Goal: Task Accomplishment & Management: Complete application form

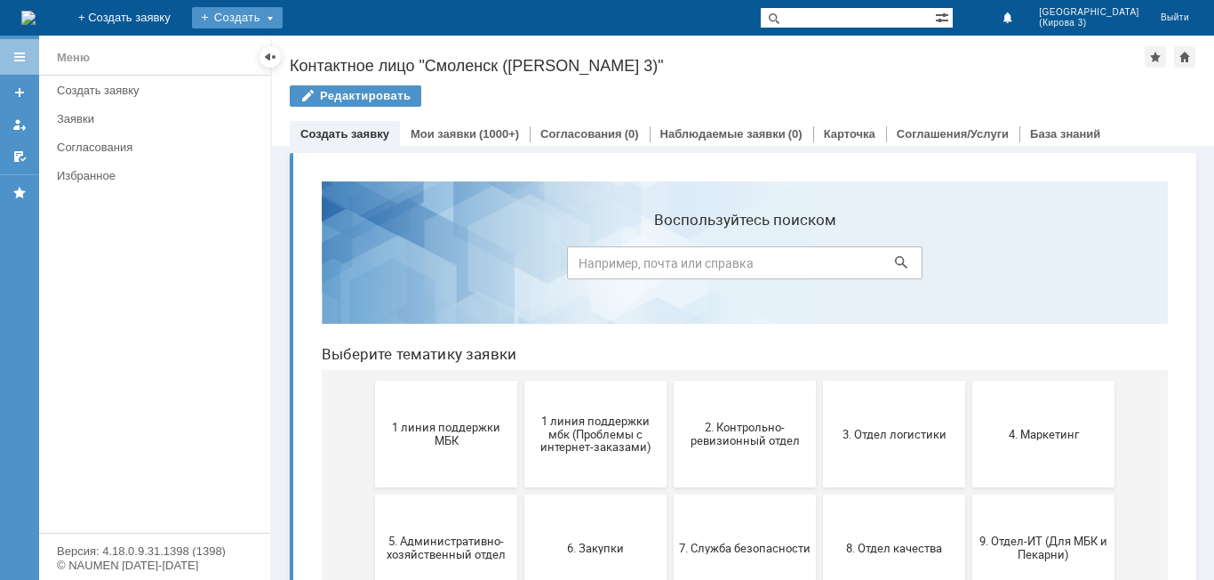
click at [283, 27] on div "Создать" at bounding box center [237, 17] width 91 height 21
click at [331, 49] on link "Заявка" at bounding box center [263, 53] width 135 height 21
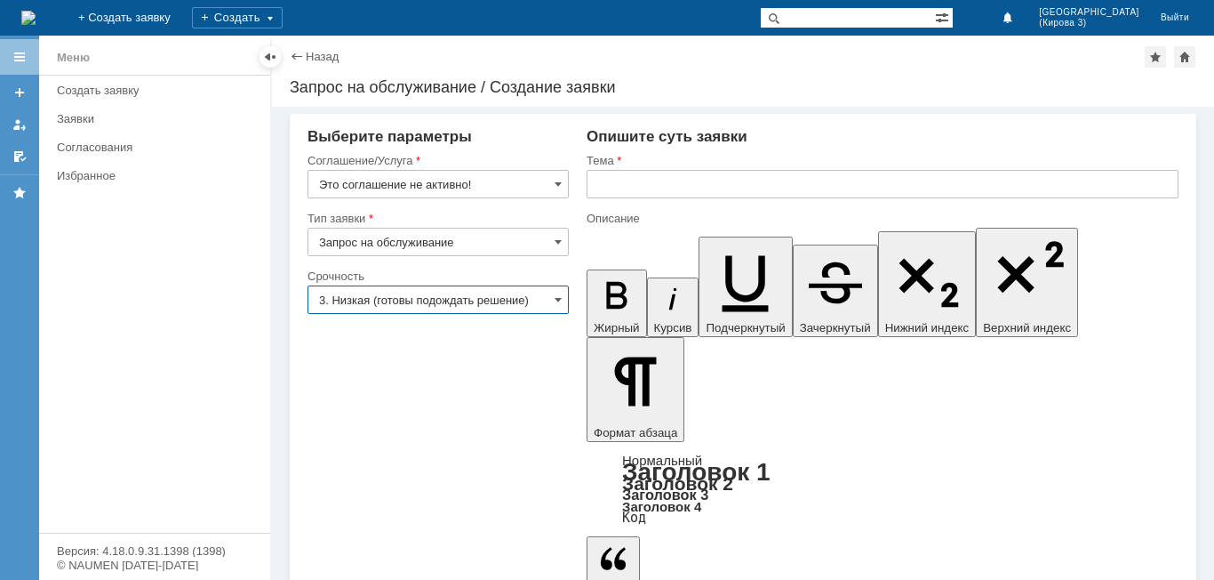
click at [455, 190] on input "Это соглашение не активно!" at bounding box center [438, 184] width 261 height 28
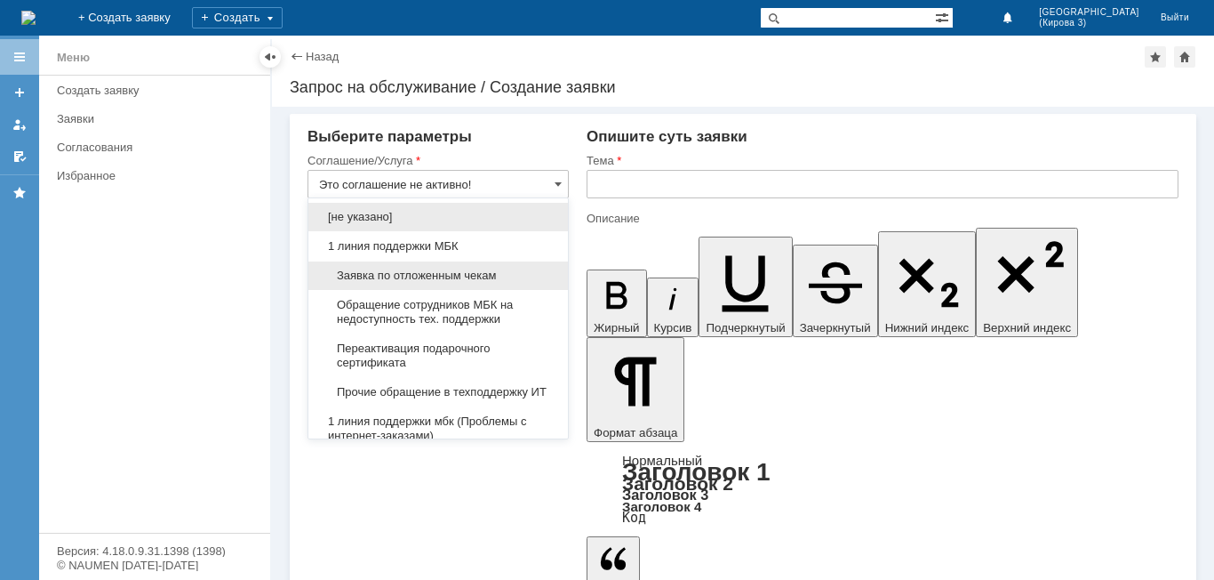
click at [460, 263] on div "Заявка по отложенным чекам" at bounding box center [438, 275] width 260 height 28
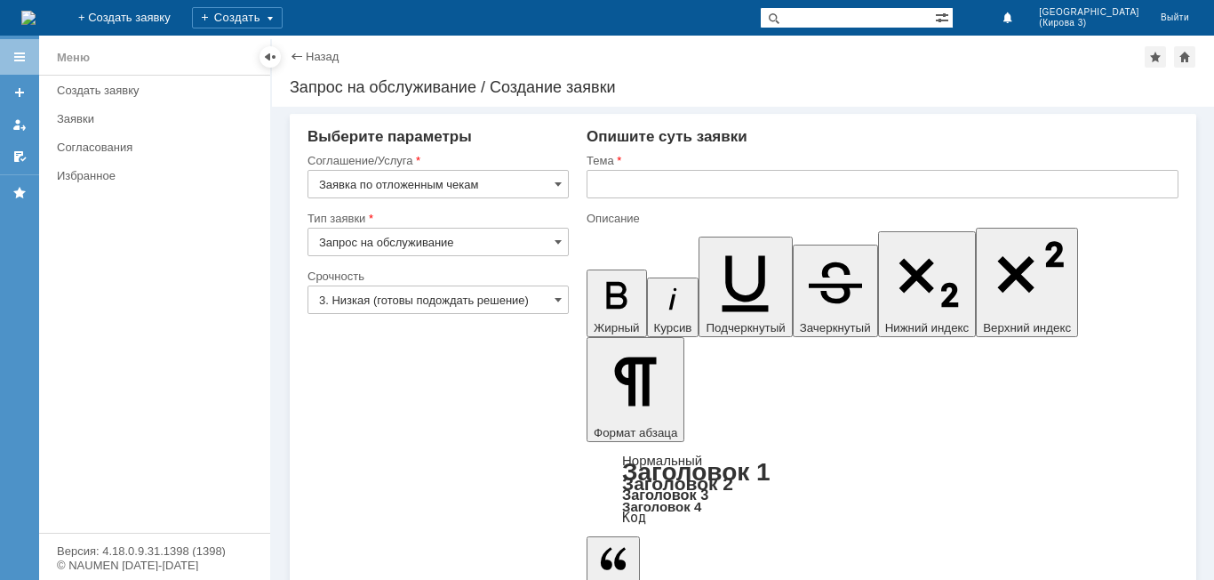
type input "Заявка по отложенным чекам"
click at [596, 193] on input "text" at bounding box center [883, 184] width 592 height 28
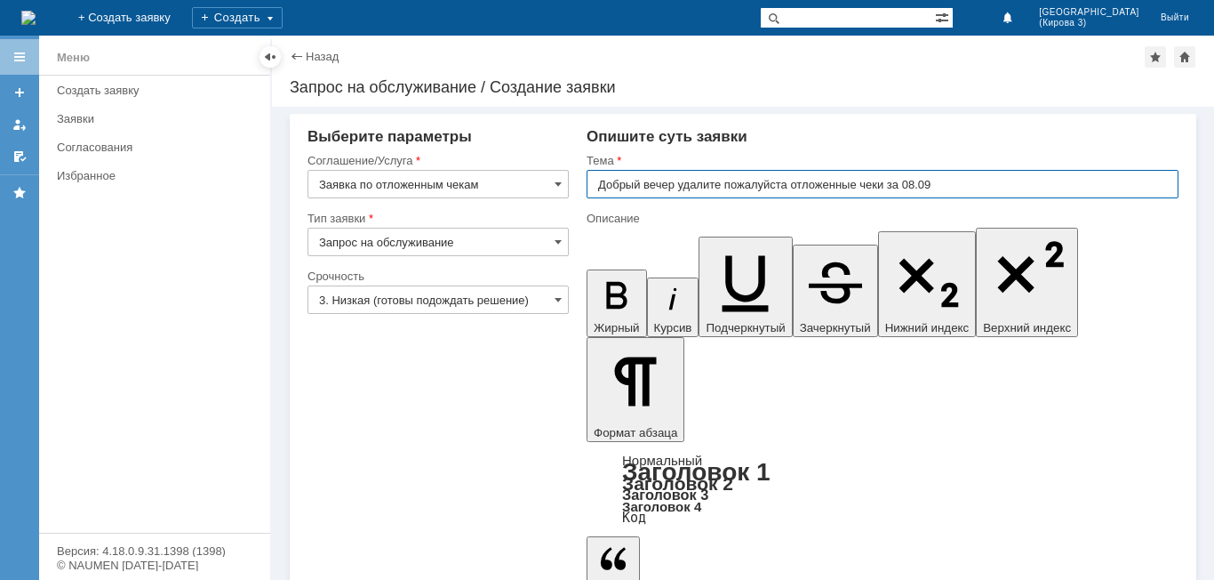
click at [676, 180] on input "Добрый вечер удалите пожалуйста отложенные чеки за 08.09" at bounding box center [883, 184] width 592 height 28
type input "Добрый вечер, удалите пожалуйста отложенные чеки за 08.09"
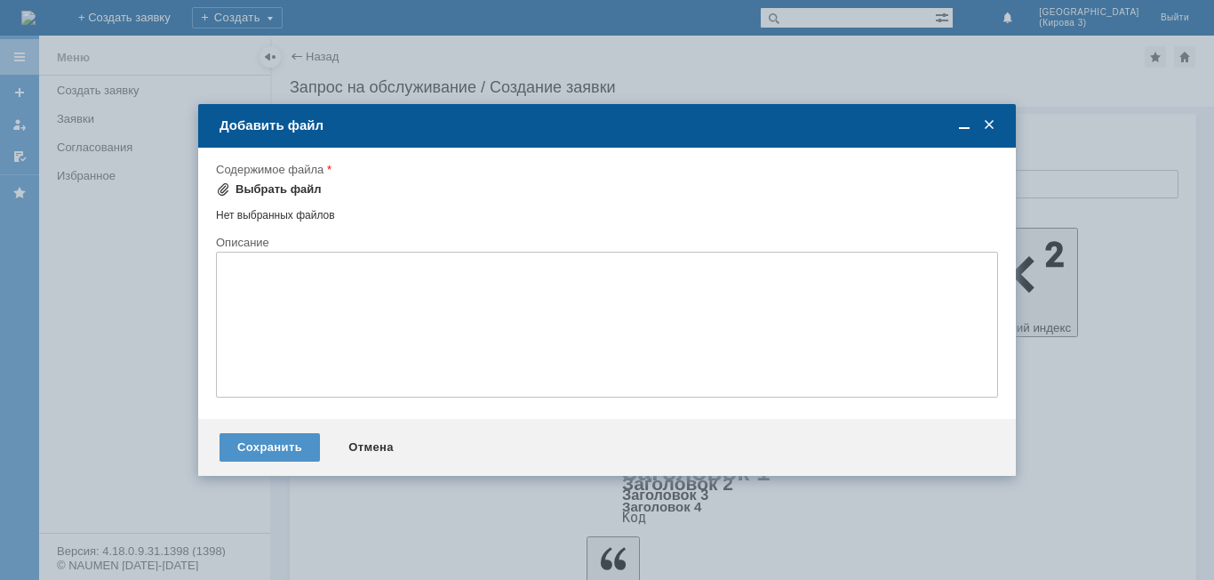
click at [301, 193] on div "Выбрать файл" at bounding box center [279, 189] width 86 height 14
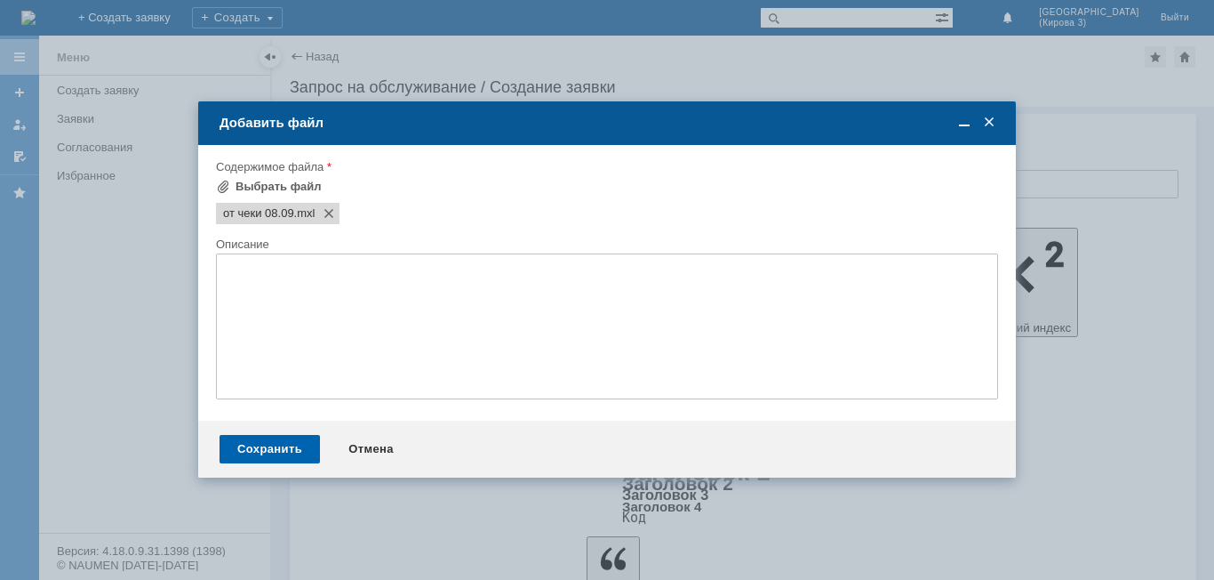
click at [229, 451] on div "Сохранить" at bounding box center [270, 449] width 100 height 28
